Goal: Task Accomplishment & Management: Manage account settings

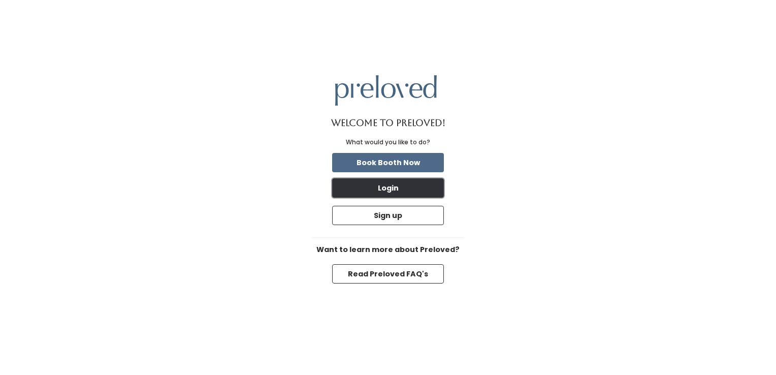
click at [408, 189] on button "Login" at bounding box center [388, 187] width 112 height 19
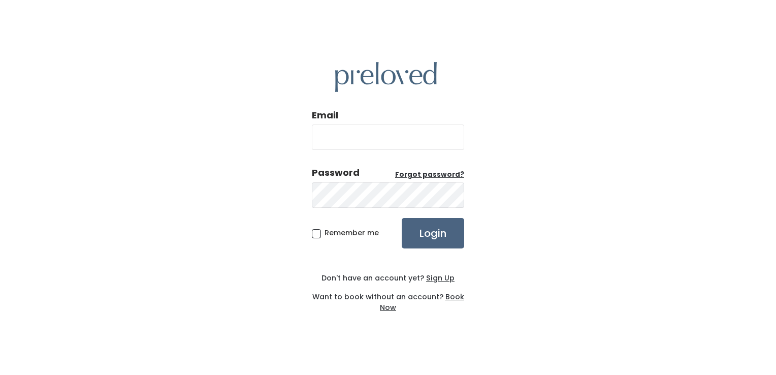
type input "lindsengland@gmail.com"
click at [447, 230] on input "Login" at bounding box center [433, 233] width 62 height 30
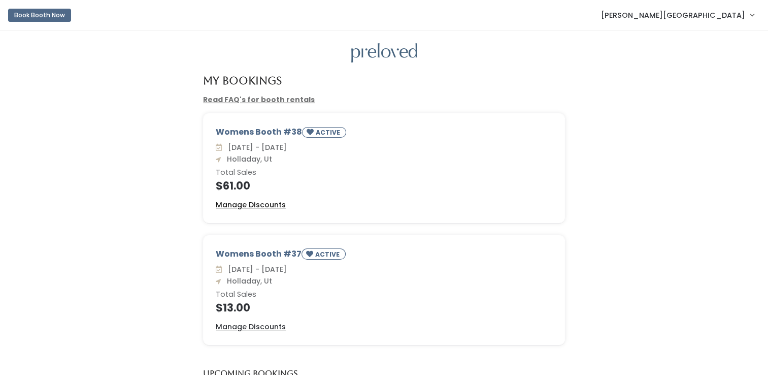
click at [274, 206] on u "Manage Discounts" at bounding box center [251, 205] width 70 height 10
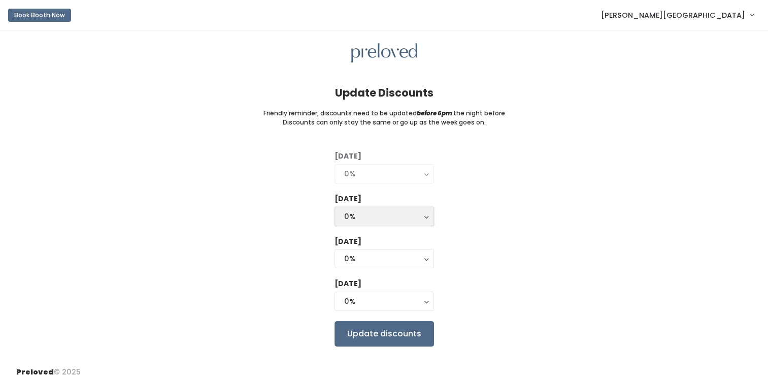
click at [427, 218] on button "0%" at bounding box center [385, 216] width 100 height 19
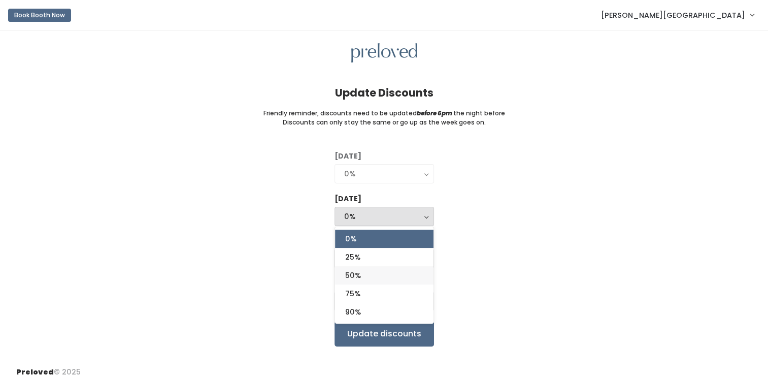
click at [391, 271] on link "50%" at bounding box center [384, 275] width 99 height 18
select select "50%"
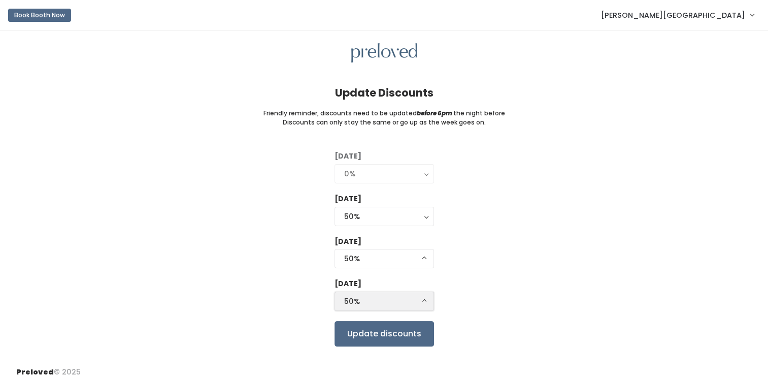
click at [425, 300] on button "50%" at bounding box center [385, 300] width 100 height 19
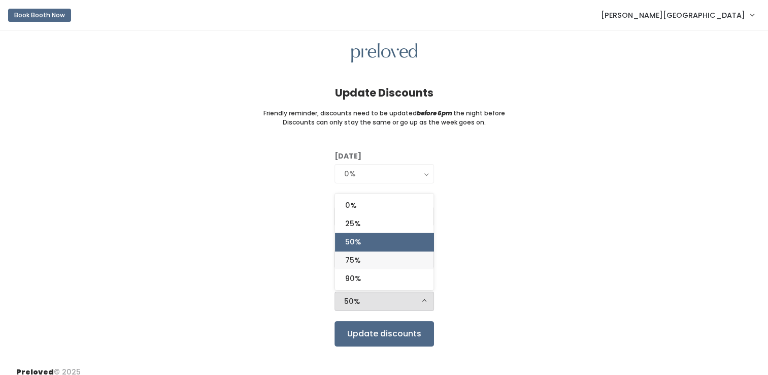
click at [385, 264] on link "75%" at bounding box center [384, 260] width 99 height 18
select select "75%"
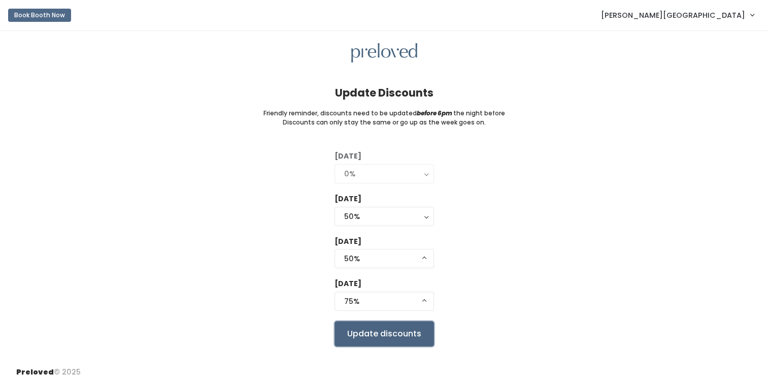
click at [393, 328] on input "Update discounts" at bounding box center [385, 333] width 100 height 25
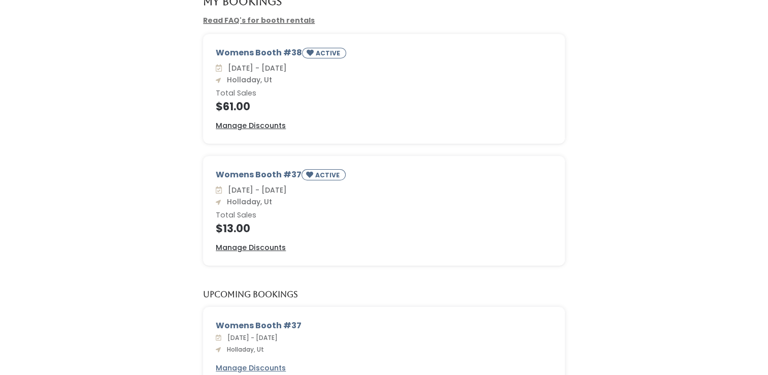
scroll to position [77, 0]
